Goal: Transaction & Acquisition: Purchase product/service

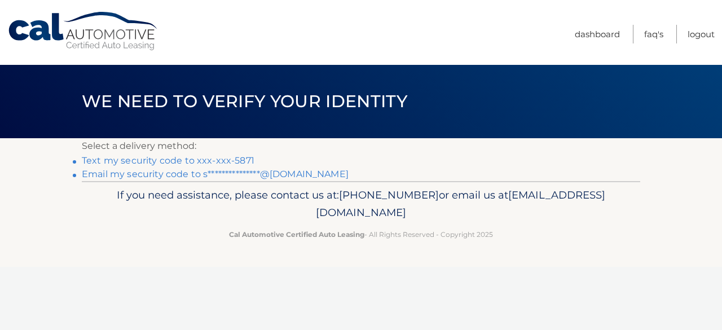
click at [220, 162] on link "Text my security code to xxx-xxx-5871" at bounding box center [168, 160] width 173 height 11
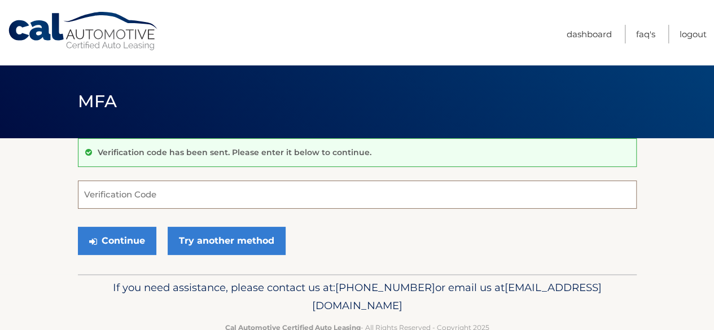
click at [120, 188] on input "Verification Code" at bounding box center [357, 195] width 559 height 28
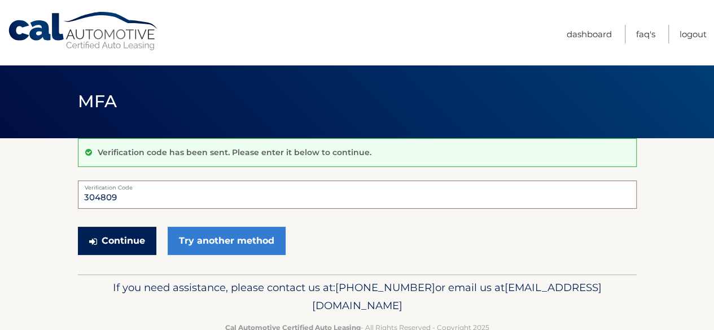
type input "304809"
click at [116, 242] on button "Continue" at bounding box center [117, 241] width 78 height 28
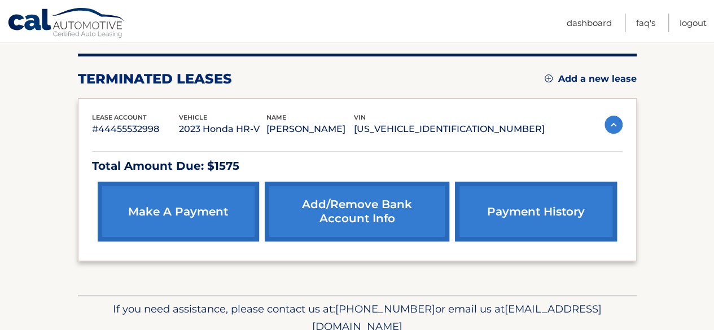
scroll to position [185, 0]
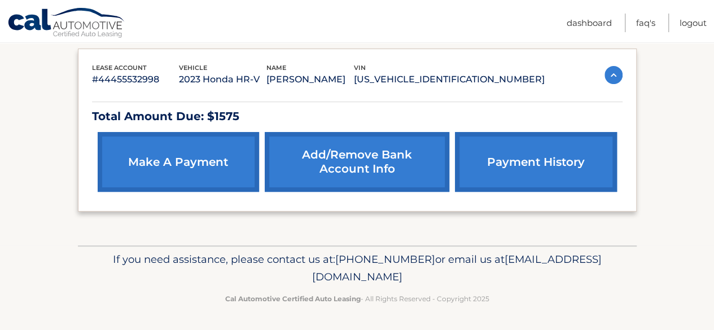
click at [184, 157] on link "make a payment" at bounding box center [178, 162] width 161 height 60
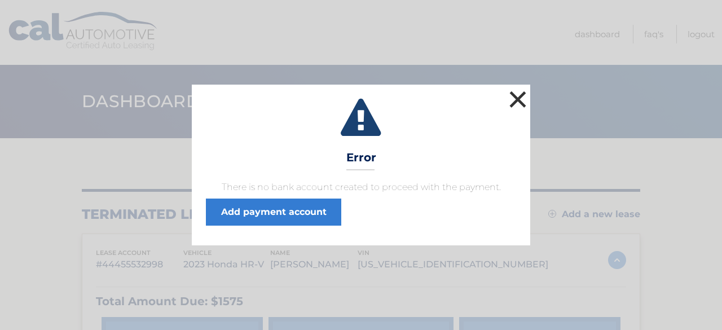
click at [518, 101] on button "×" at bounding box center [518, 99] width 23 height 23
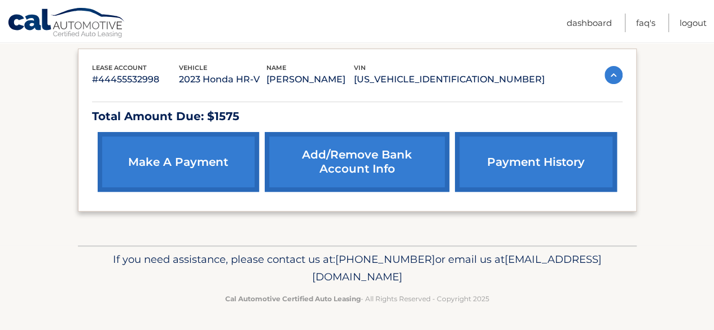
scroll to position [151, 0]
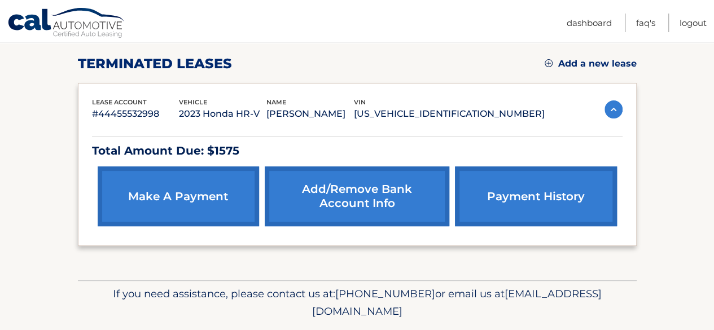
click at [194, 211] on link "make a payment" at bounding box center [178, 196] width 161 height 60
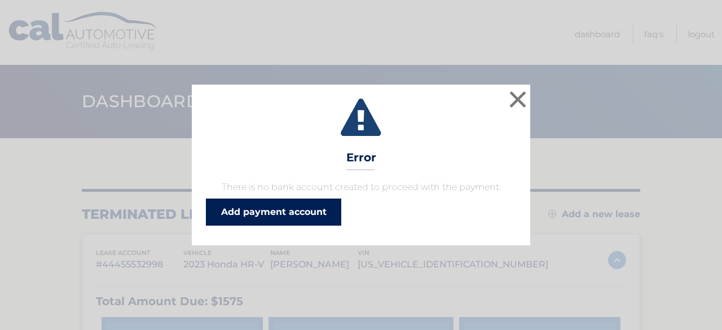
click at [252, 213] on link "Add payment account" at bounding box center [273, 212] width 135 height 27
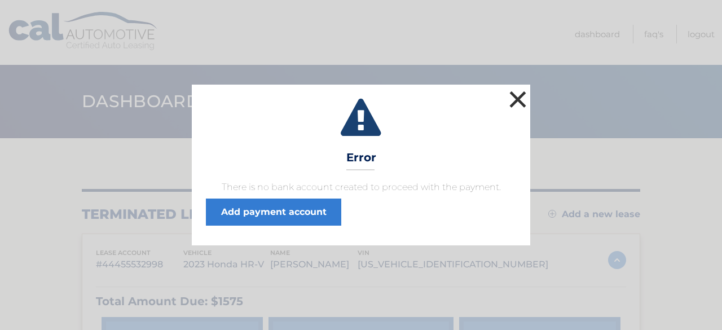
click at [520, 103] on button "×" at bounding box center [518, 99] width 23 height 23
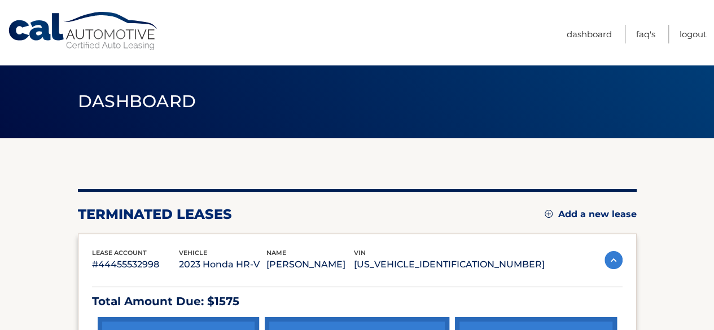
scroll to position [185, 0]
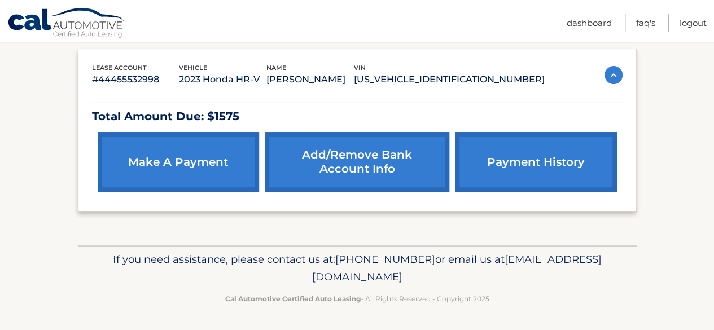
click at [231, 168] on link "make a payment" at bounding box center [178, 162] width 161 height 60
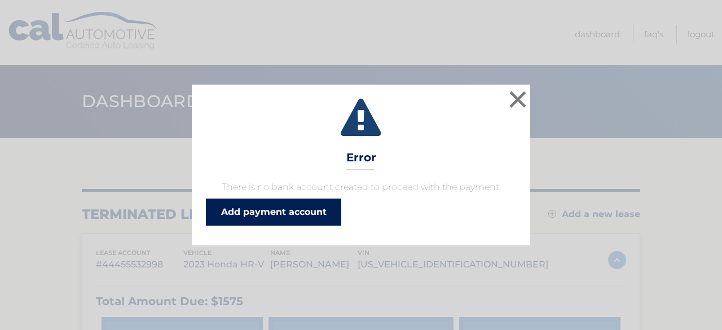
click at [248, 204] on link "Add payment account" at bounding box center [273, 212] width 135 height 27
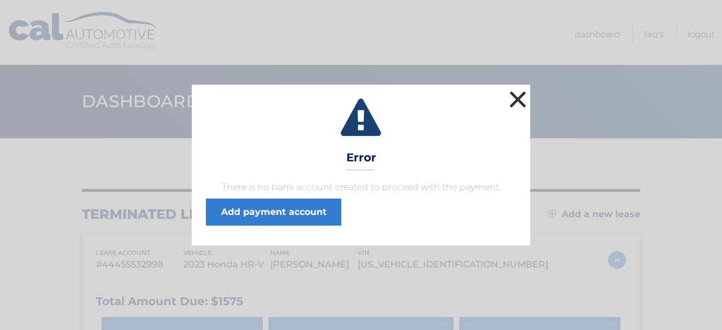
click at [515, 106] on button "×" at bounding box center [518, 99] width 23 height 23
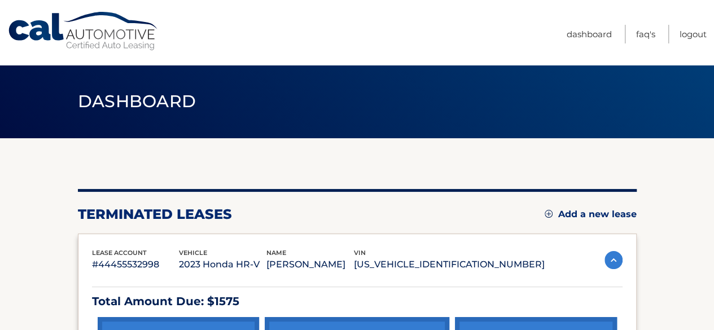
scroll to position [185, 0]
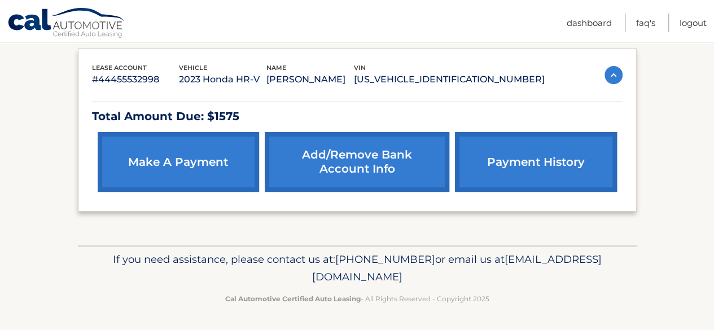
click at [364, 153] on link "Add/Remove bank account info" at bounding box center [357, 162] width 185 height 60
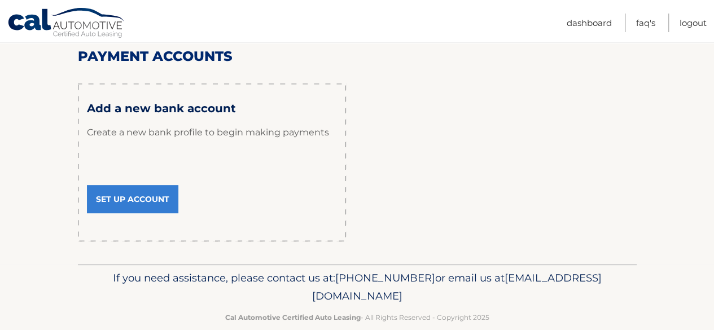
scroll to position [146, 0]
click at [143, 199] on link "Set Up Account" at bounding box center [132, 199] width 91 height 28
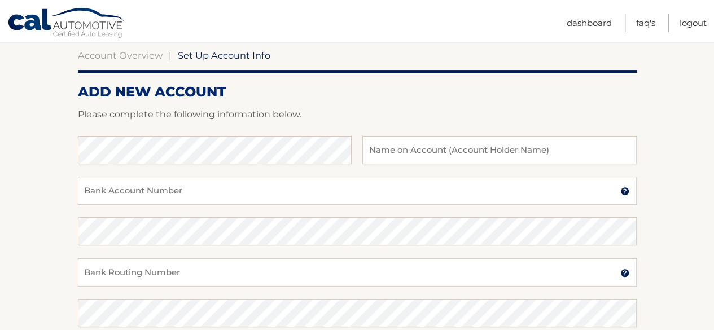
scroll to position [111, 0]
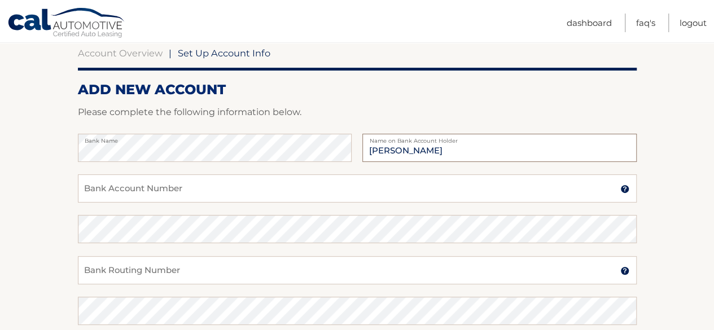
type input "[PERSON_NAME]"
click at [129, 194] on input "Bank Account Number" at bounding box center [357, 188] width 559 height 28
type input "50840013986"
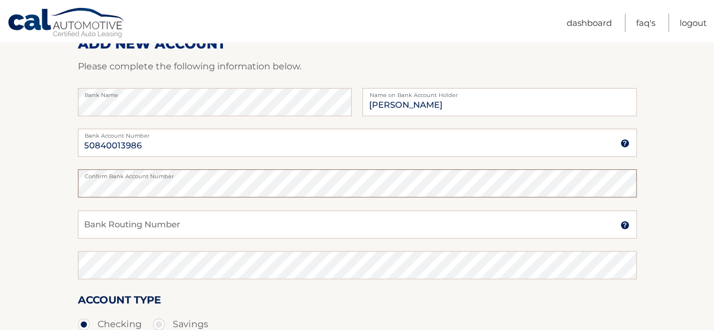
scroll to position [157, 0]
click at [112, 226] on input "Bank Routing Number" at bounding box center [357, 224] width 559 height 28
type input "226071004"
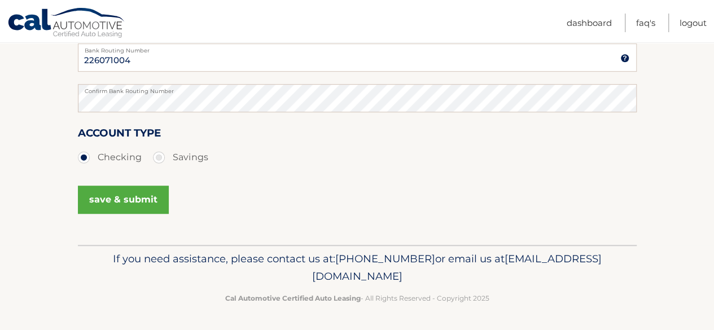
click at [137, 191] on button "save & submit" at bounding box center [123, 200] width 91 height 28
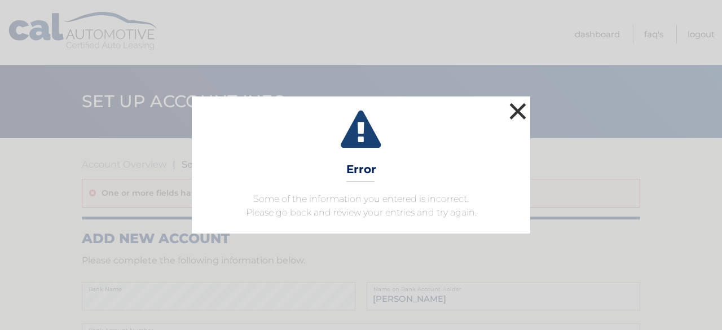
click at [520, 108] on button "×" at bounding box center [518, 111] width 23 height 23
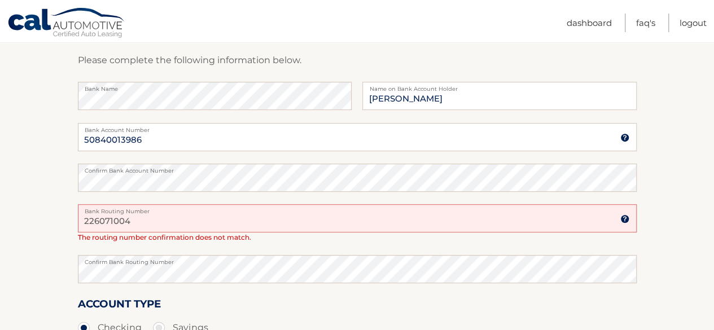
scroll to position [211, 0]
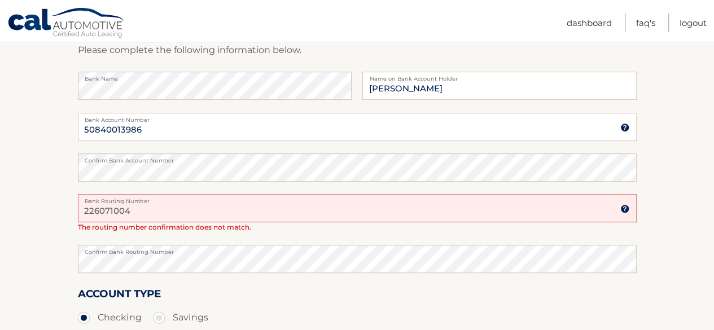
click at [177, 213] on input "226071004" at bounding box center [357, 208] width 559 height 28
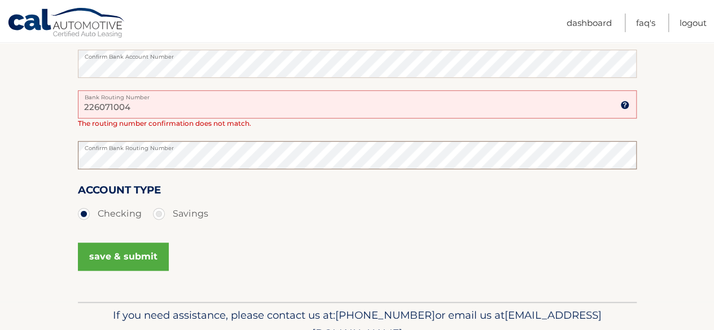
scroll to position [328, 0]
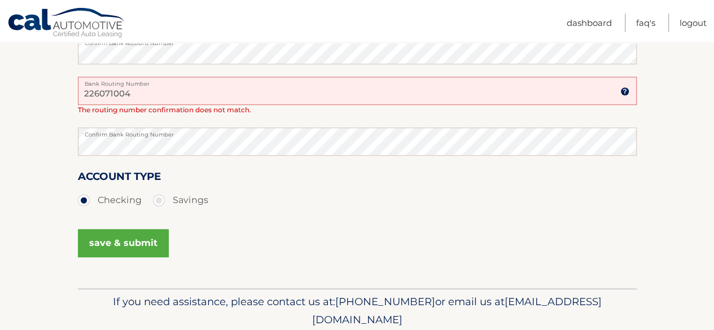
click at [115, 242] on button "save & submit" at bounding box center [123, 243] width 91 height 28
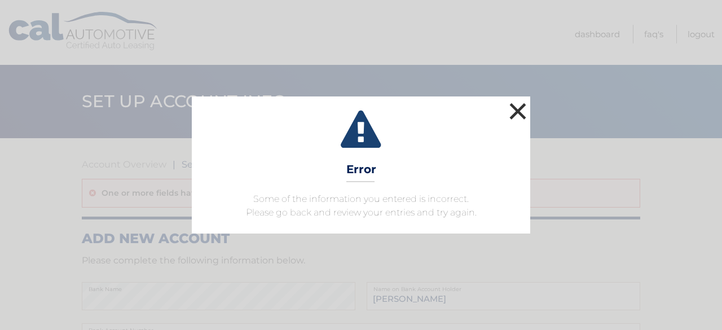
click at [516, 110] on button "×" at bounding box center [518, 111] width 23 height 23
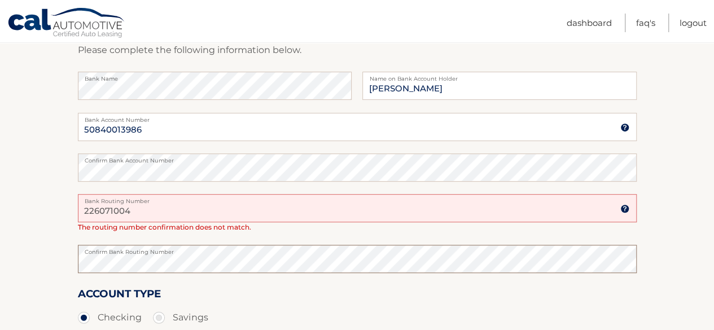
scroll to position [370, 0]
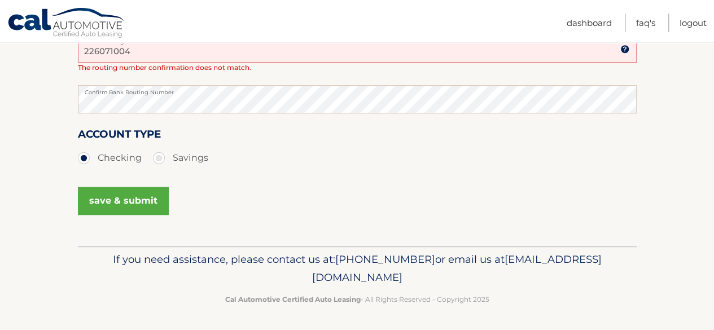
click at [139, 203] on button "save & submit" at bounding box center [123, 201] width 91 height 28
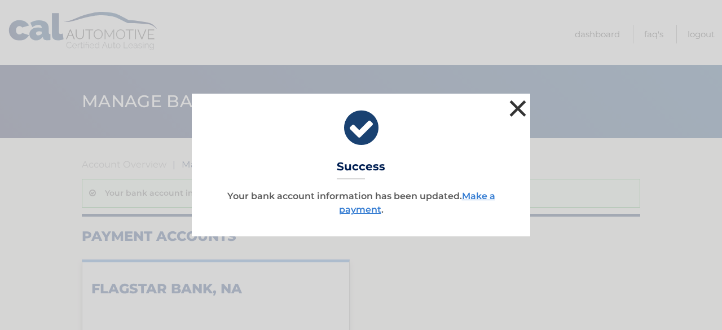
click at [523, 103] on button "×" at bounding box center [518, 108] width 23 height 23
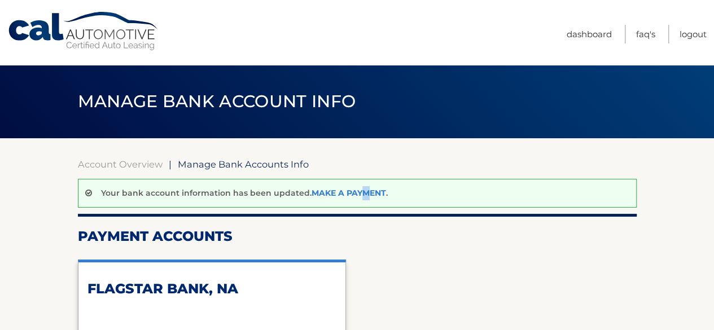
drag, startPoint x: 361, startPoint y: 187, endPoint x: 366, endPoint y: 196, distance: 10.9
click at [366, 196] on div "Your bank account information has been updated. Make a payment ." at bounding box center [357, 193] width 559 height 29
click at [366, 196] on link "Make a payment" at bounding box center [349, 193] width 74 height 10
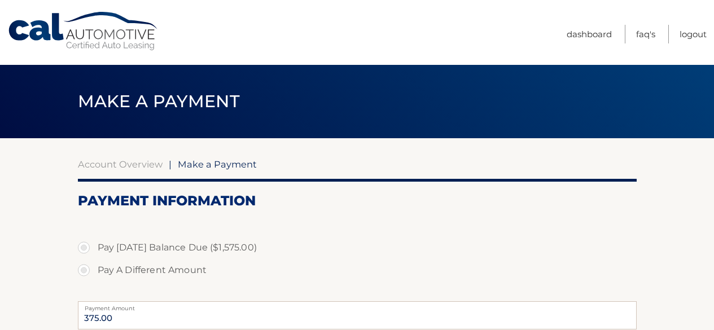
select select "NGVhNmNhYTUtNjAzOS00MjYxLWExMzktYWRjM2RiY2Q2ODJh"
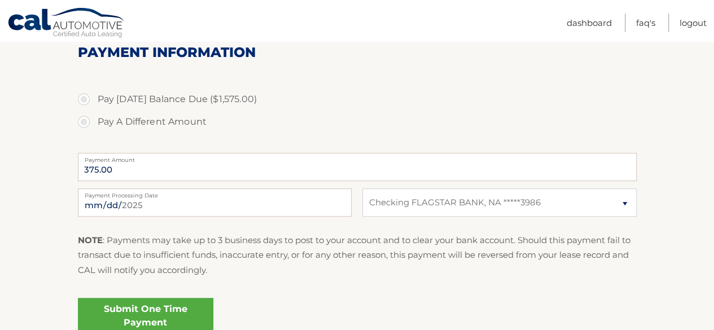
scroll to position [165, 0]
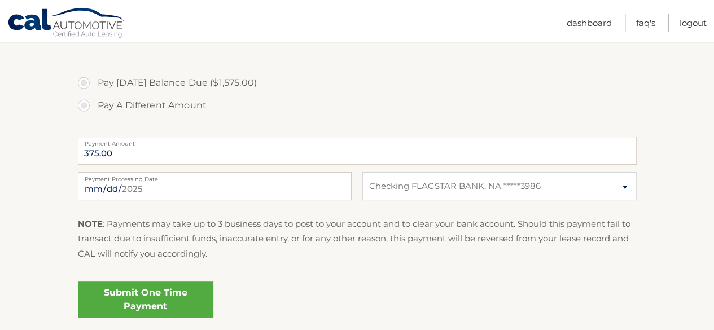
click at [80, 82] on label "Pay [DATE] Balance Due ($1,575.00)" at bounding box center [357, 83] width 559 height 23
click at [82, 82] on input "Pay [DATE] Balance Due ($1,575.00)" at bounding box center [87, 81] width 11 height 18
radio input "true"
type input "1575.00"
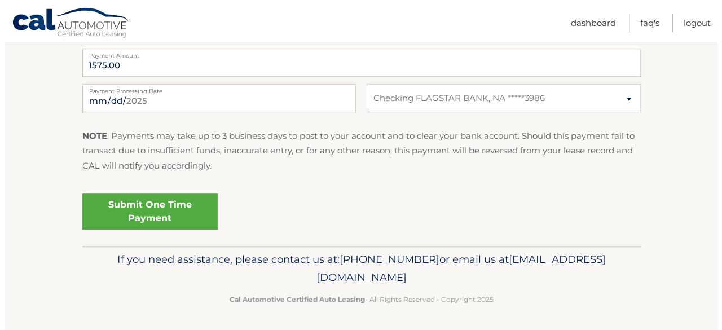
scroll to position [254, 0]
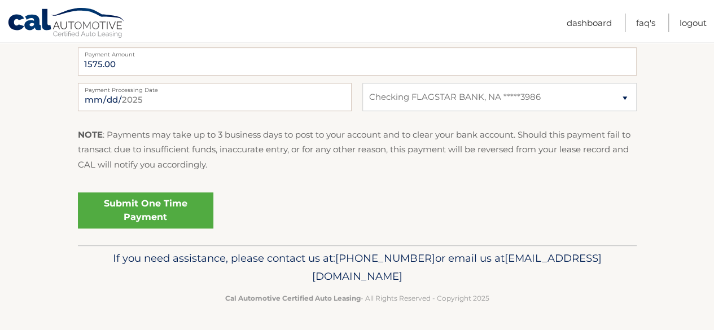
click at [144, 218] on link "Submit One Time Payment" at bounding box center [145, 210] width 135 height 36
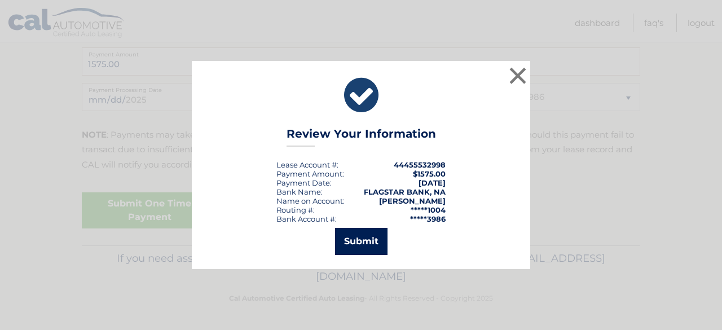
click at [361, 253] on button "Submit" at bounding box center [361, 241] width 52 height 27
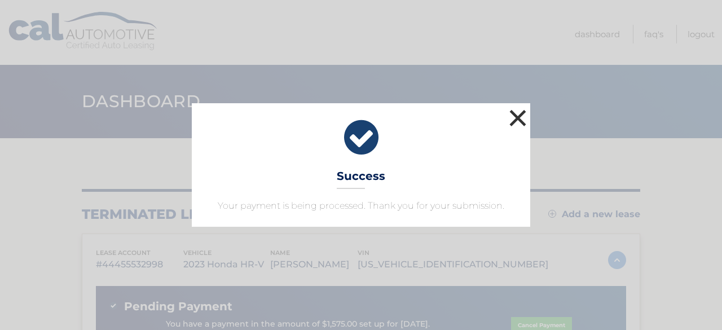
click at [518, 113] on button "×" at bounding box center [518, 118] width 23 height 23
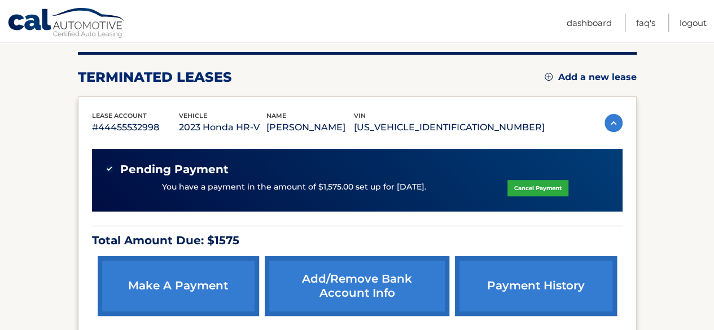
scroll to position [261, 0]
